Goal: Information Seeking & Learning: Learn about a topic

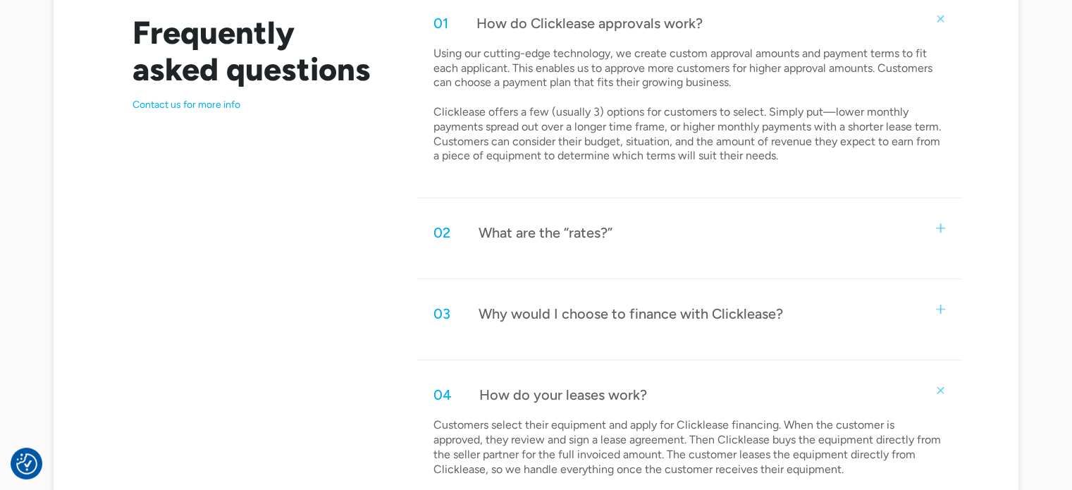
click at [533, 154] on p "Using our cutting-edge technology, we create custom approval amounts and paymen…" at bounding box center [690, 105] width 512 height 117
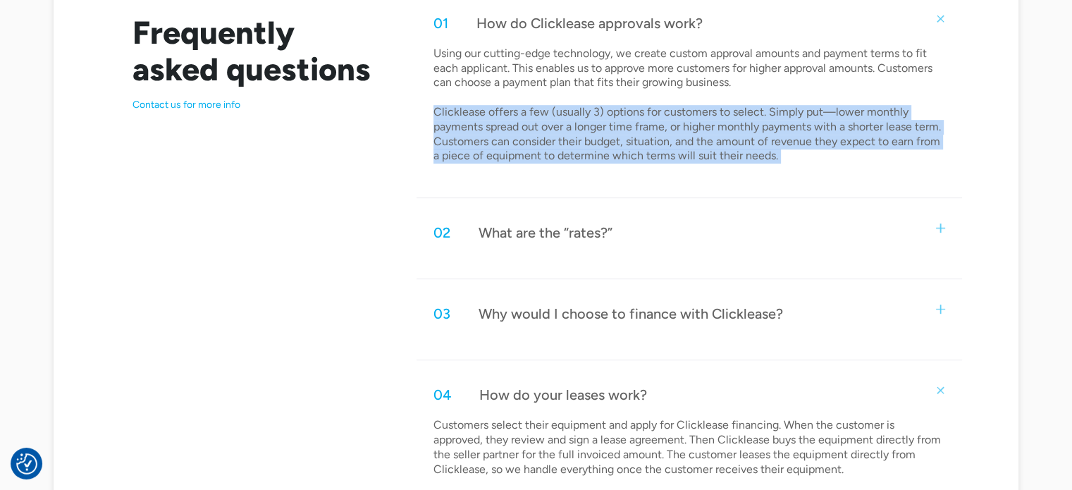
click at [533, 154] on p "Using our cutting-edge technology, we create custom approval amounts and paymen…" at bounding box center [690, 105] width 512 height 117
click at [542, 153] on p "Using our cutting-edge technology, we create custom approval amounts and paymen…" at bounding box center [690, 105] width 512 height 117
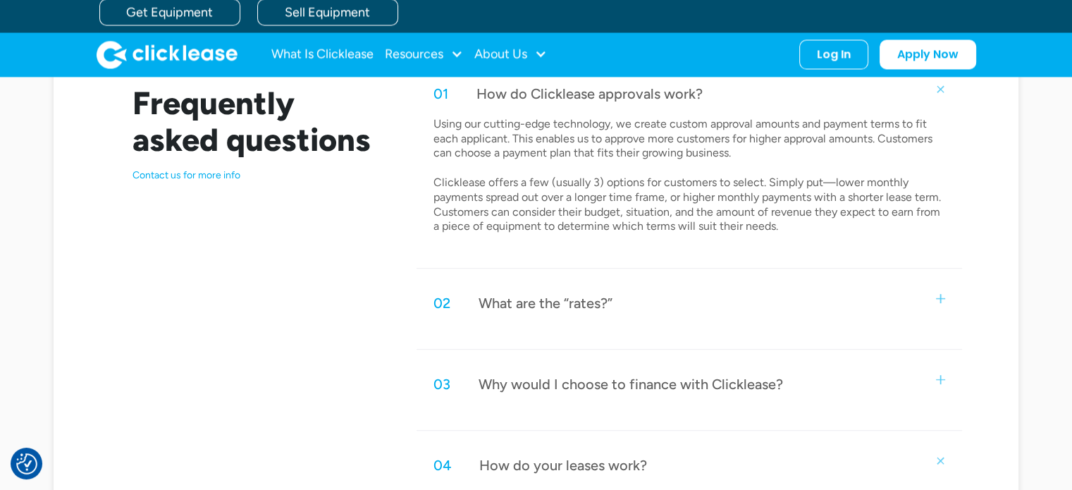
scroll to position [705, 0]
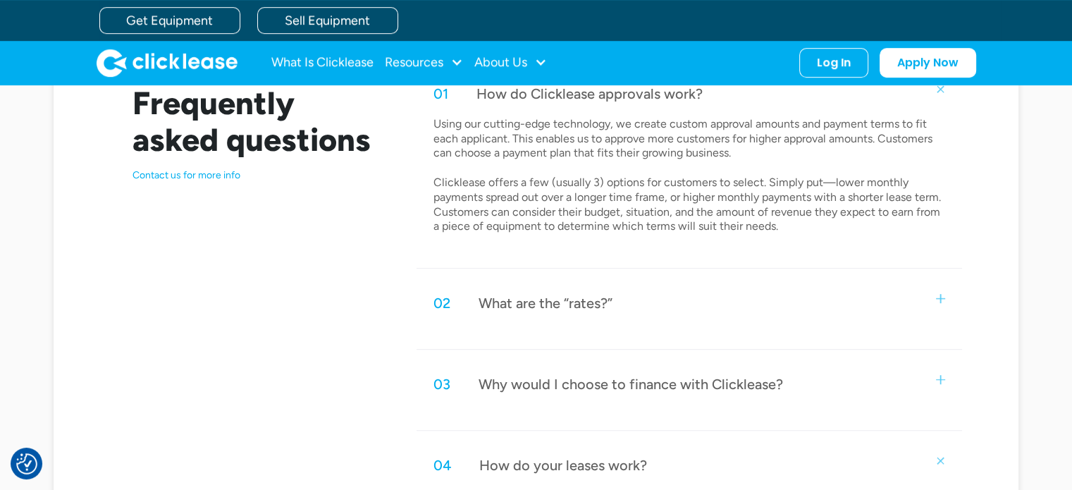
click at [541, 180] on p "Using our cutting-edge technology, we create custom approval amounts and paymen…" at bounding box center [690, 175] width 512 height 117
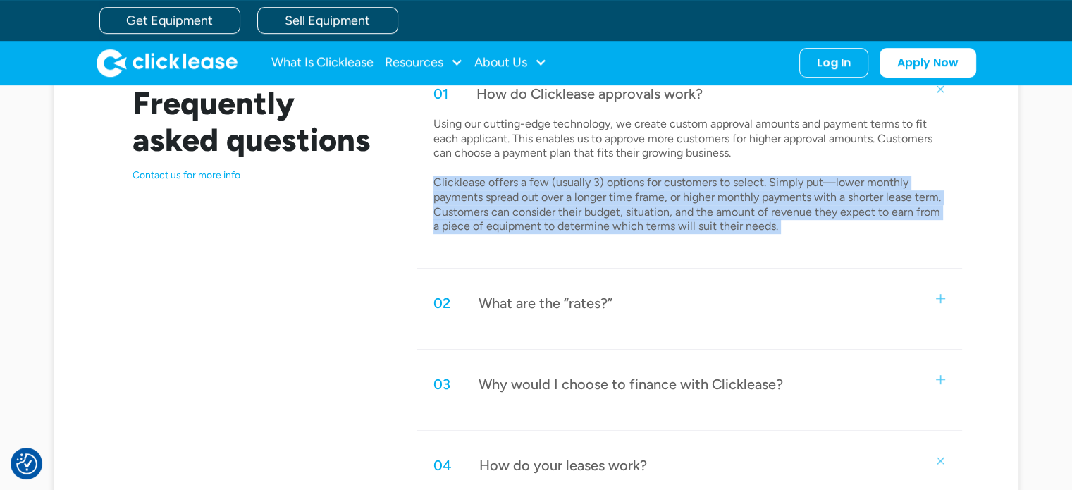
click at [541, 180] on p "Using our cutting-edge technology, we create custom approval amounts and paymen…" at bounding box center [690, 175] width 512 height 117
click at [541, 177] on p "Using our cutting-edge technology, we create custom approval amounts and paymen…" at bounding box center [690, 175] width 512 height 117
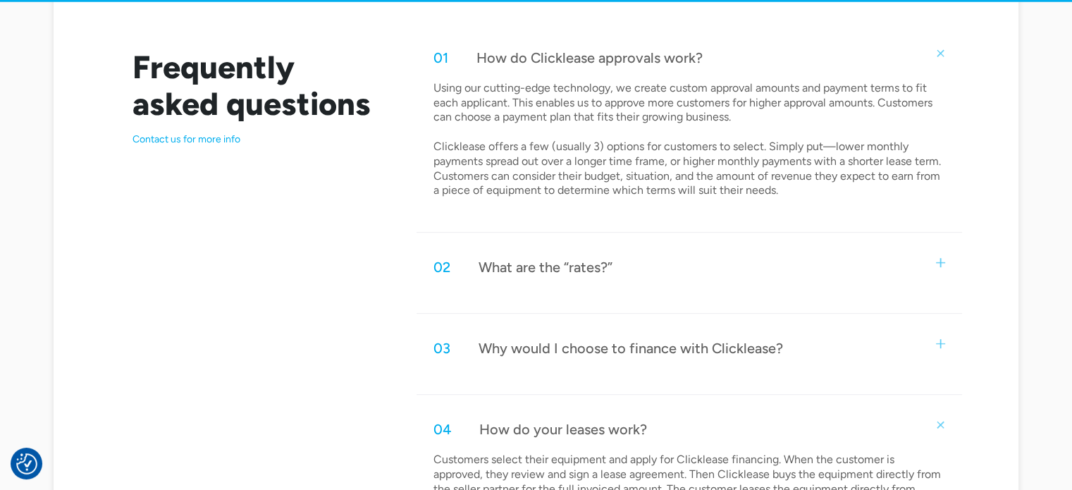
scroll to position [775, 0]
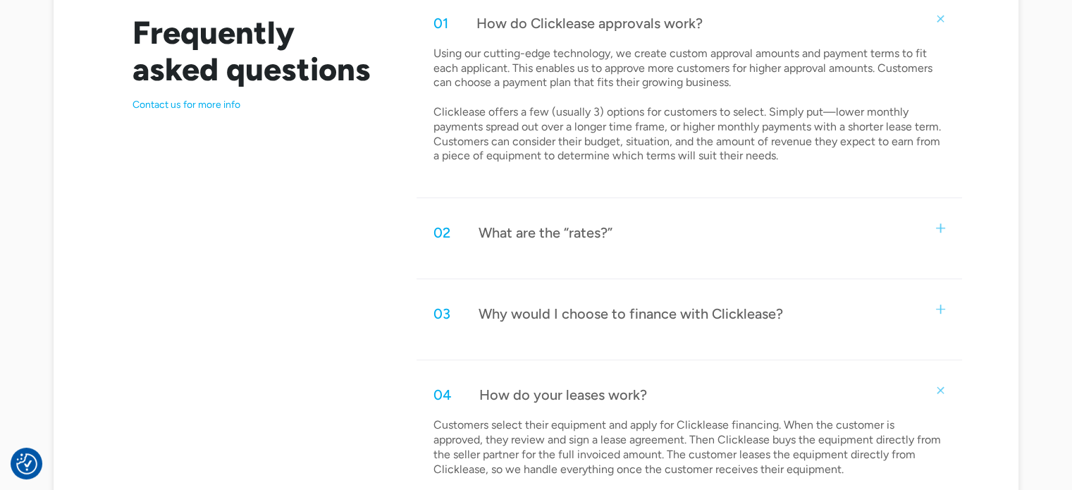
click at [541, 158] on p "Using our cutting-edge technology, we create custom approval amounts and paymen…" at bounding box center [690, 105] width 512 height 117
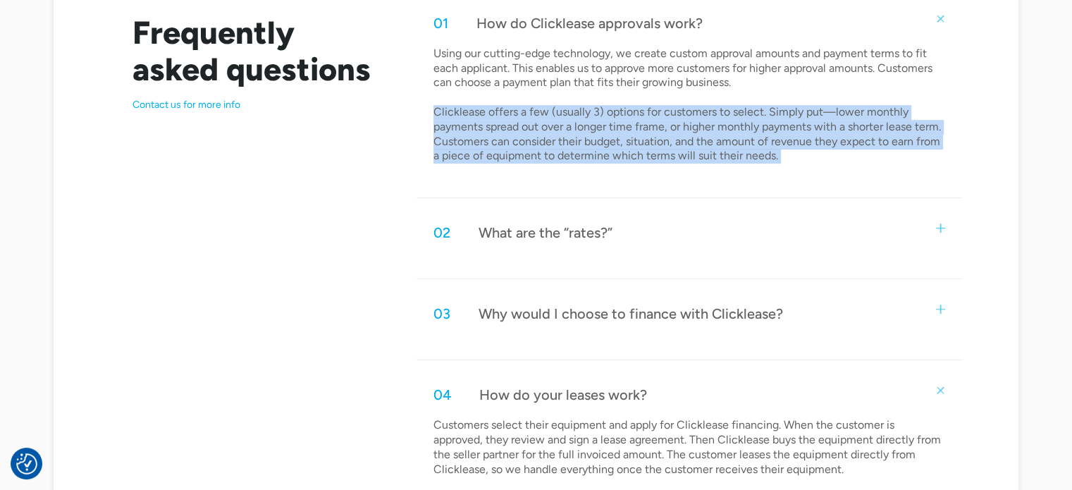
click at [541, 158] on p "Using our cutting-edge technology, we create custom approval amounts and paymen…" at bounding box center [690, 105] width 512 height 117
click at [539, 160] on p "Using our cutting-edge technology, we create custom approval amounts and paymen…" at bounding box center [690, 105] width 512 height 117
